Goal: Check status: Check status

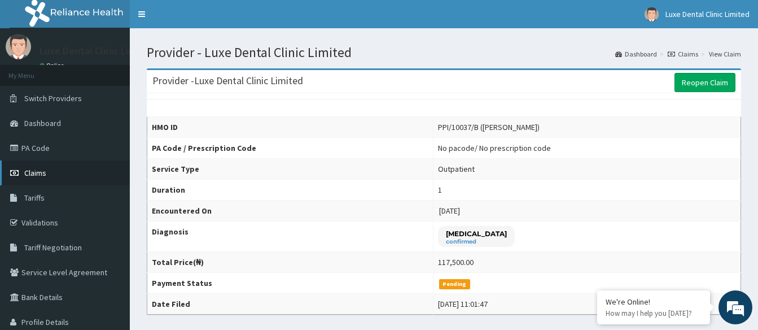
click at [49, 178] on link "Claims" at bounding box center [65, 172] width 130 height 25
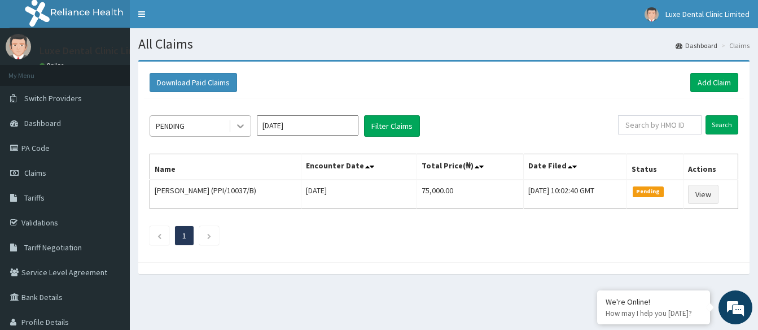
click at [235, 127] on icon at bounding box center [240, 125] width 11 height 11
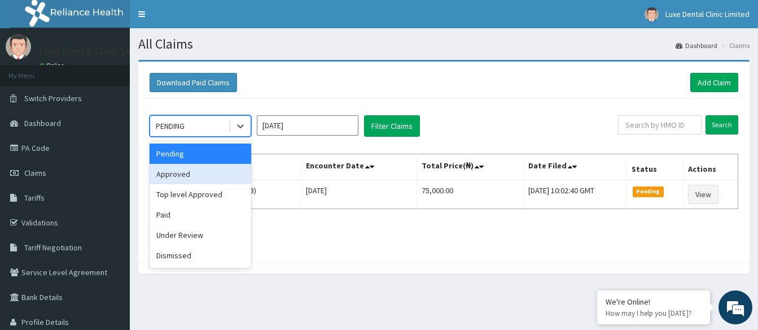
click at [235, 181] on div "Approved" at bounding box center [201, 174] width 102 height 20
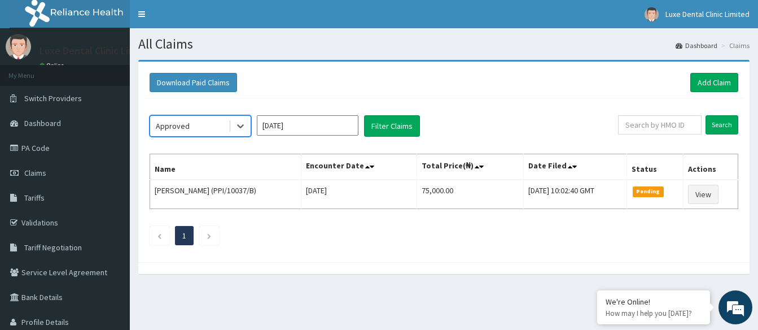
click at [309, 111] on div "option Approved, selected. Select is focused ,type to refine list, press Down t…" at bounding box center [444, 177] width 600 height 158
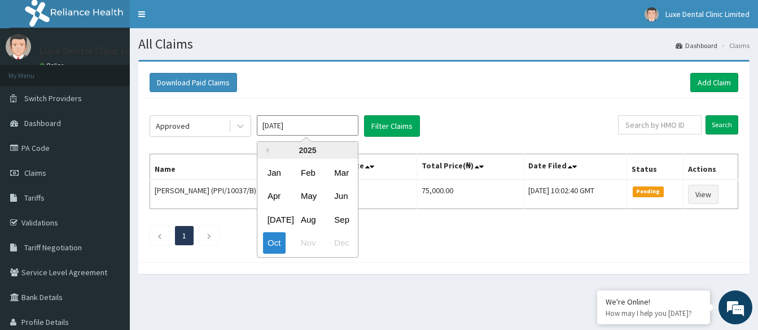
click at [309, 117] on input "Oct 2025" at bounding box center [308, 125] width 102 height 20
click at [333, 211] on div "Sep" at bounding box center [341, 219] width 23 height 21
type input "Sep 2025"
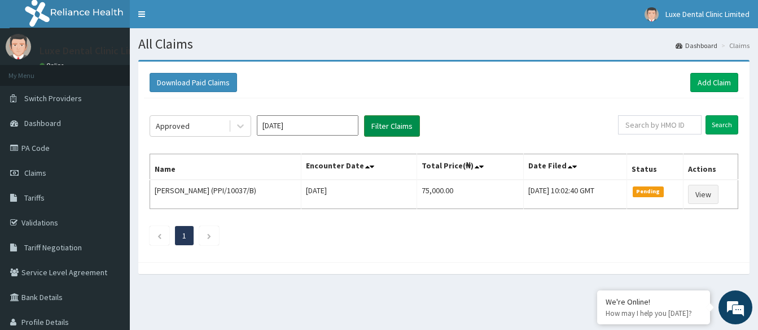
click at [388, 126] on button "Filter Claims" at bounding box center [392, 125] width 56 height 21
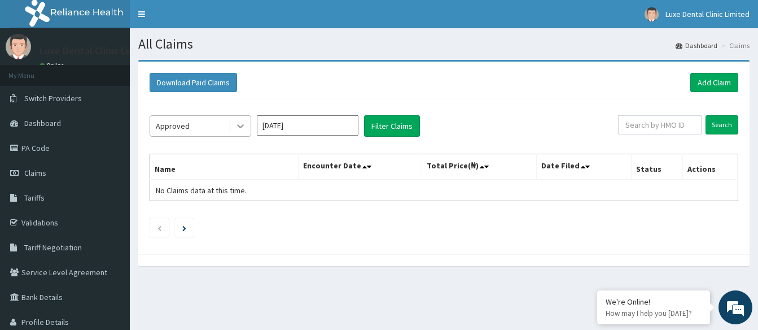
click at [237, 125] on icon at bounding box center [240, 125] width 11 height 11
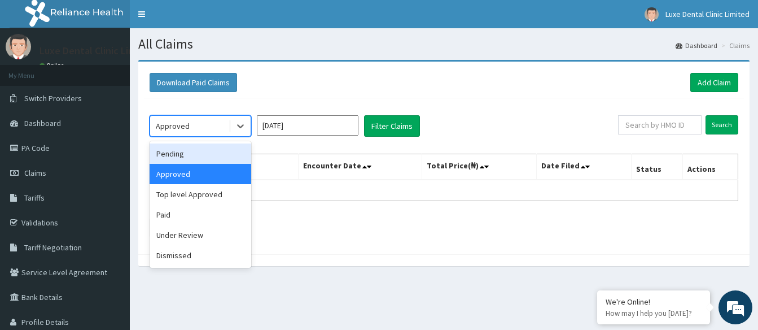
click at [194, 154] on div "Pending" at bounding box center [201, 153] width 102 height 20
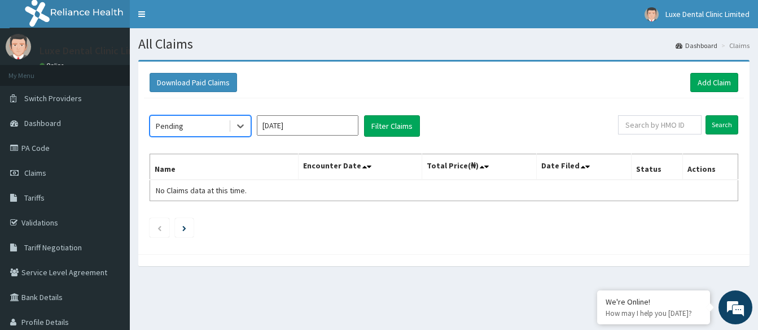
click at [296, 129] on input "Sep 2025" at bounding box center [308, 125] width 102 height 20
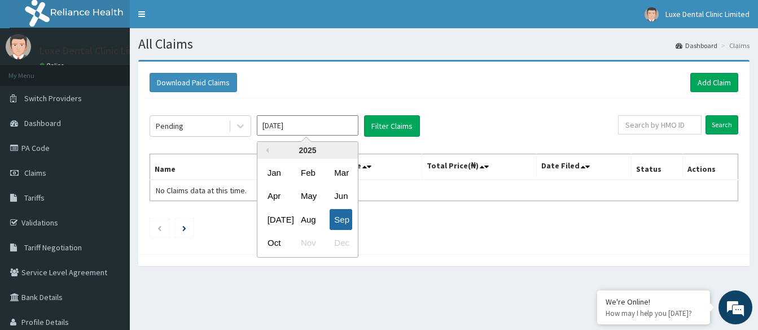
click at [339, 216] on div "Sep" at bounding box center [341, 219] width 23 height 21
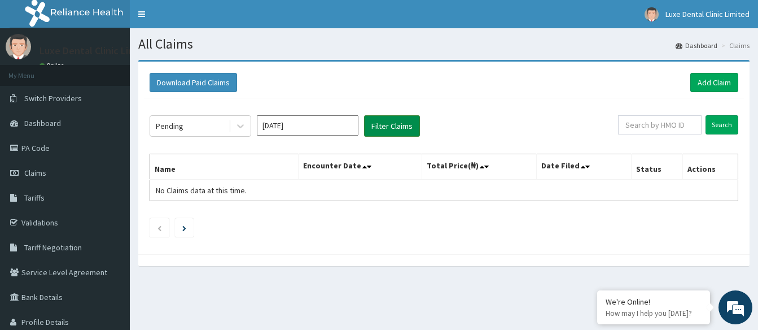
click at [393, 124] on button "Filter Claims" at bounding box center [392, 125] width 56 height 21
